Goal: Task Accomplishment & Management: Manage account settings

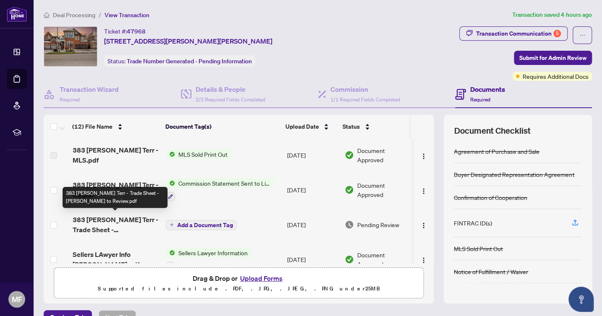
click at [138, 227] on span "383 [PERSON_NAME] Terr - Trade Sheet - [PERSON_NAME] to Review.pdf" at bounding box center [116, 225] width 86 height 20
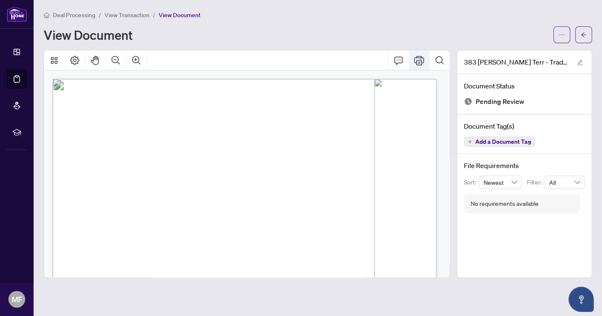
click at [418, 60] on icon "Print" at bounding box center [419, 60] width 10 height 10
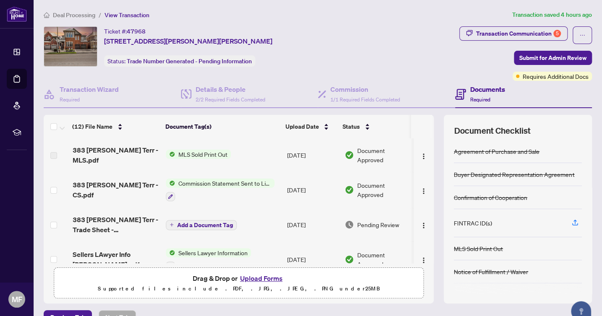
click at [264, 277] on button "Upload Forms" at bounding box center [261, 278] width 47 height 11
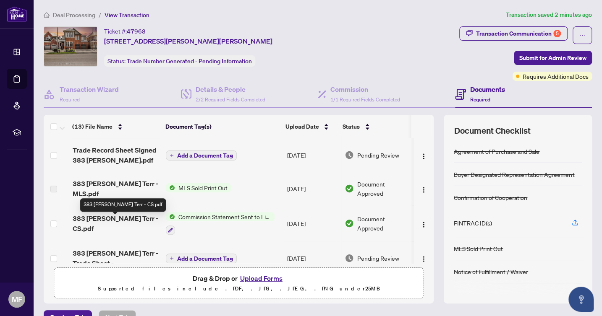
click at [124, 220] on span "383 [PERSON_NAME] Terr - CS.pdf" at bounding box center [116, 224] width 86 height 20
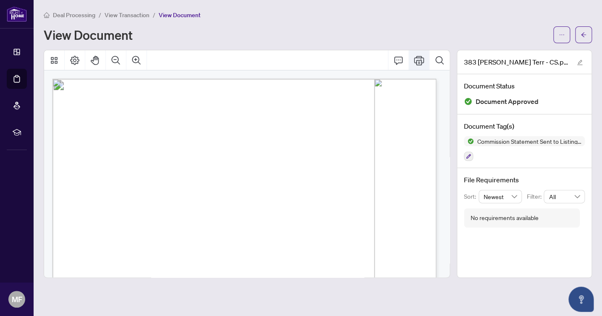
click at [422, 64] on icon "Print" at bounding box center [419, 60] width 10 height 10
click at [586, 36] on icon "arrow-left" at bounding box center [583, 35] width 6 height 6
